Goal: Navigation & Orientation: Find specific page/section

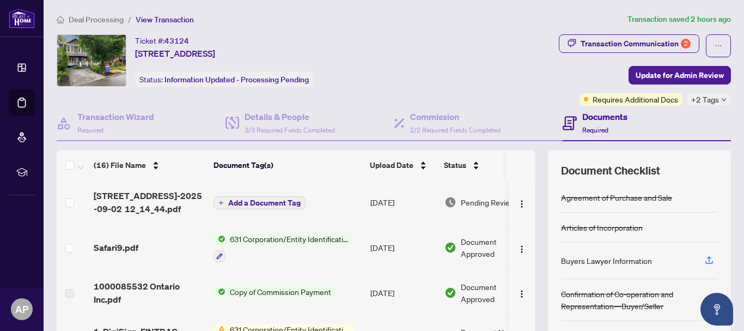
click at [100, 19] on span "Deal Processing" at bounding box center [96, 20] width 55 height 10
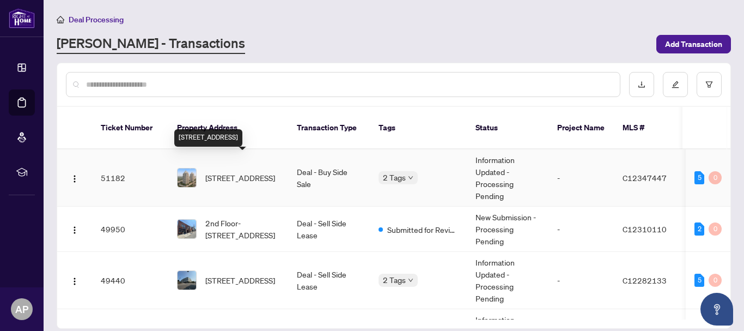
click at [237, 172] on span "[STREET_ADDRESS]" at bounding box center [240, 178] width 70 height 12
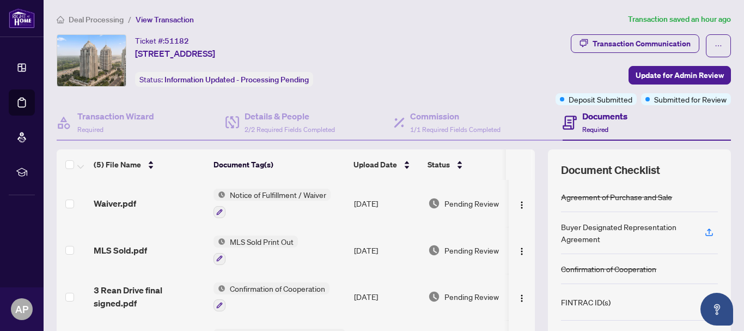
click at [93, 21] on span "Deal Processing" at bounding box center [96, 20] width 55 height 10
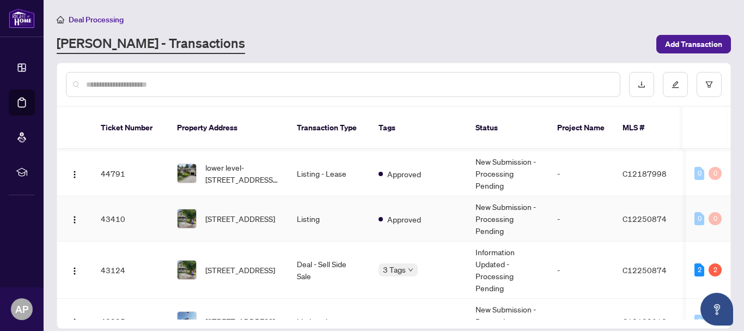
scroll to position [381, 0]
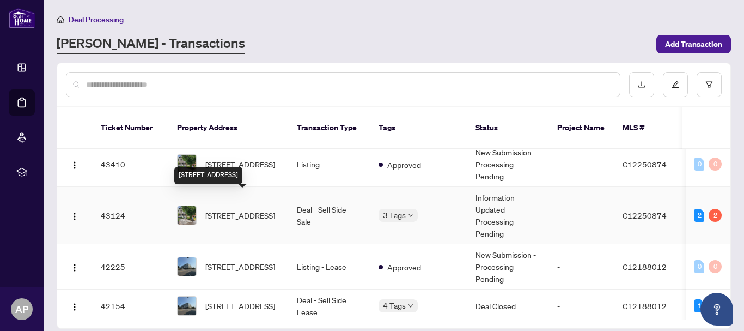
click at [424, 209] on div "3 Tags" at bounding box center [419, 215] width 80 height 13
click at [407, 203] on body "Dashboard Deal Processing Mortgage Referrals rLearning [PERSON_NAME] [EMAIL_ADD…" at bounding box center [372, 165] width 744 height 331
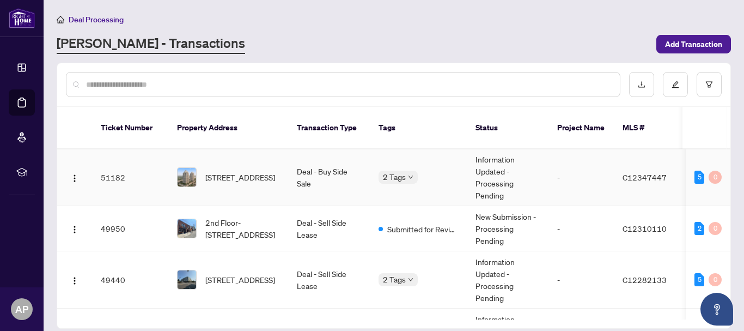
scroll to position [0, 0]
click at [241, 172] on span "[STREET_ADDRESS]" at bounding box center [240, 178] width 70 height 12
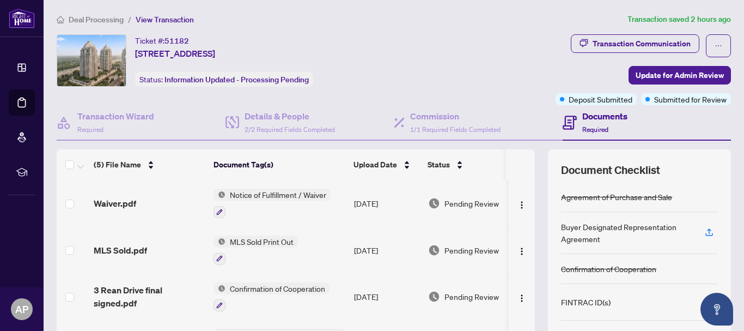
click at [82, 19] on span "Deal Processing" at bounding box center [96, 20] width 55 height 10
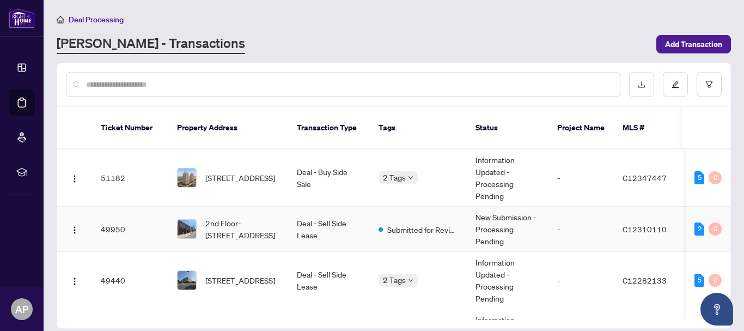
scroll to position [54, 0]
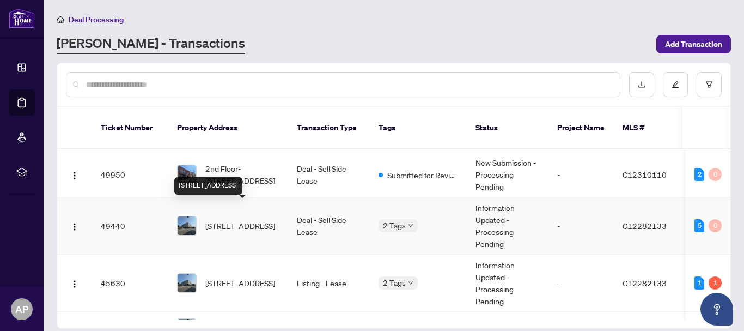
click at [240, 222] on span "[STREET_ADDRESS]" at bounding box center [240, 226] width 70 height 12
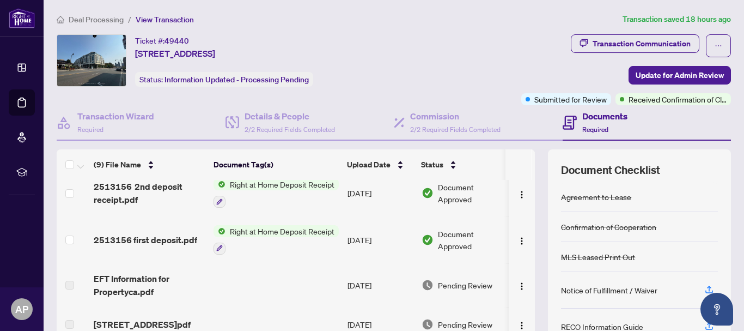
scroll to position [4, 0]
